Goal: Navigation & Orientation: Go to known website

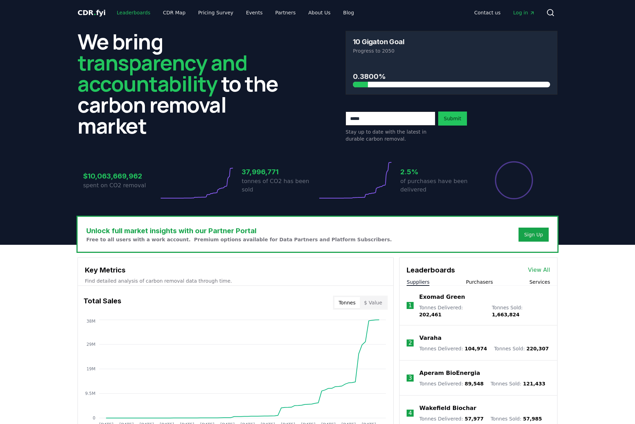
click at [127, 12] on link "Leaderboards" at bounding box center [133, 12] width 45 height 13
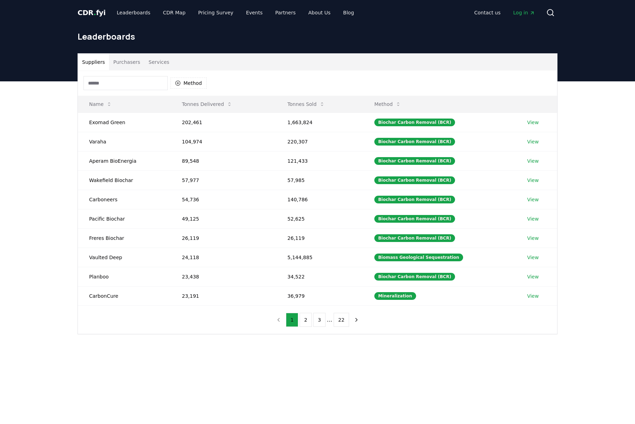
click at [97, 9] on span "CDR . fyi" at bounding box center [91, 12] width 28 height 8
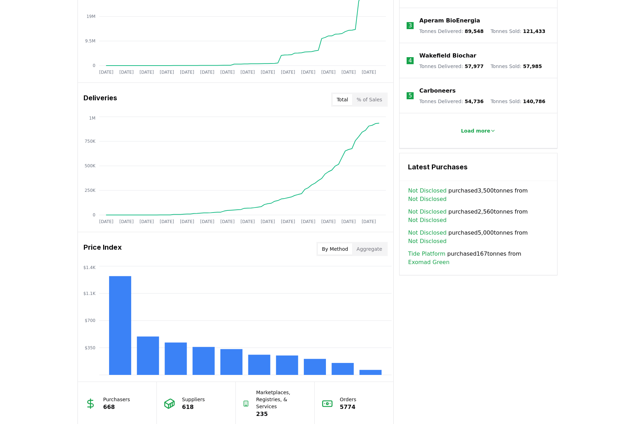
scroll to position [318, 0]
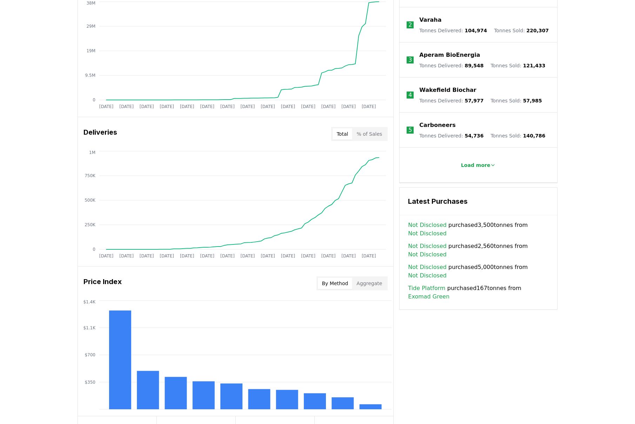
click at [434, 284] on link "Tide Platform" at bounding box center [426, 288] width 37 height 8
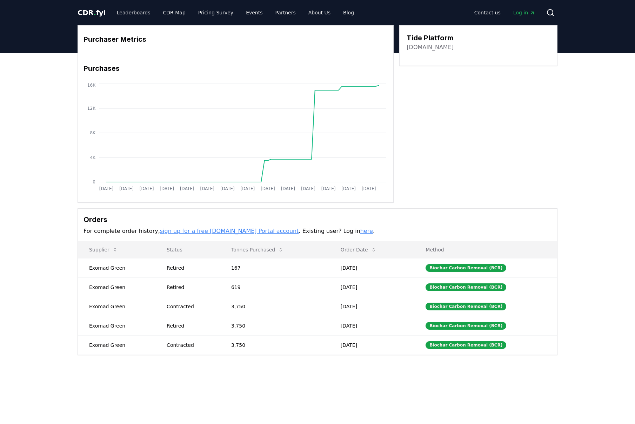
click at [413, 49] on link "[DOMAIN_NAME]" at bounding box center [429, 47] width 47 height 8
